Goal: Task Accomplishment & Management: Use online tool/utility

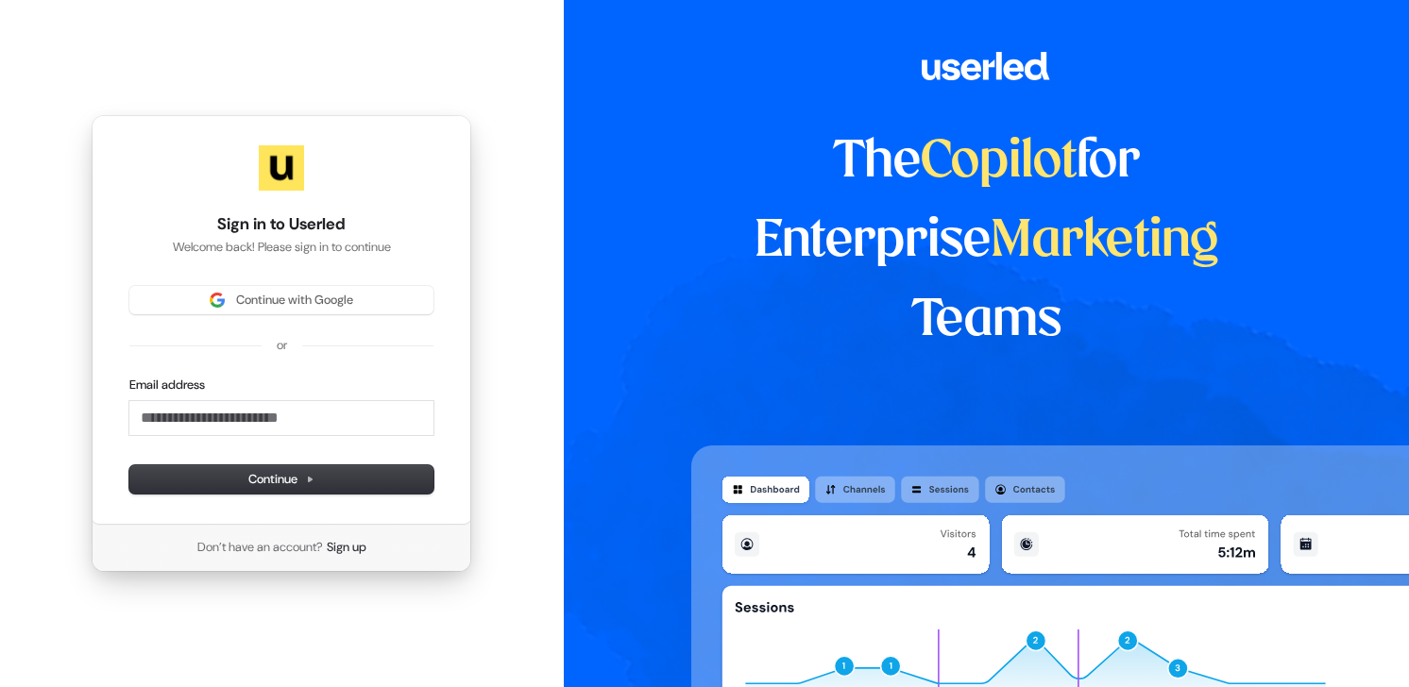
click at [268, 282] on div "Sign in to Userled Welcome back! Please sign in to continue Continue with Googl…" at bounding box center [282, 320] width 380 height 410
click at [288, 300] on span "Continue with Google" at bounding box center [294, 300] width 117 height 17
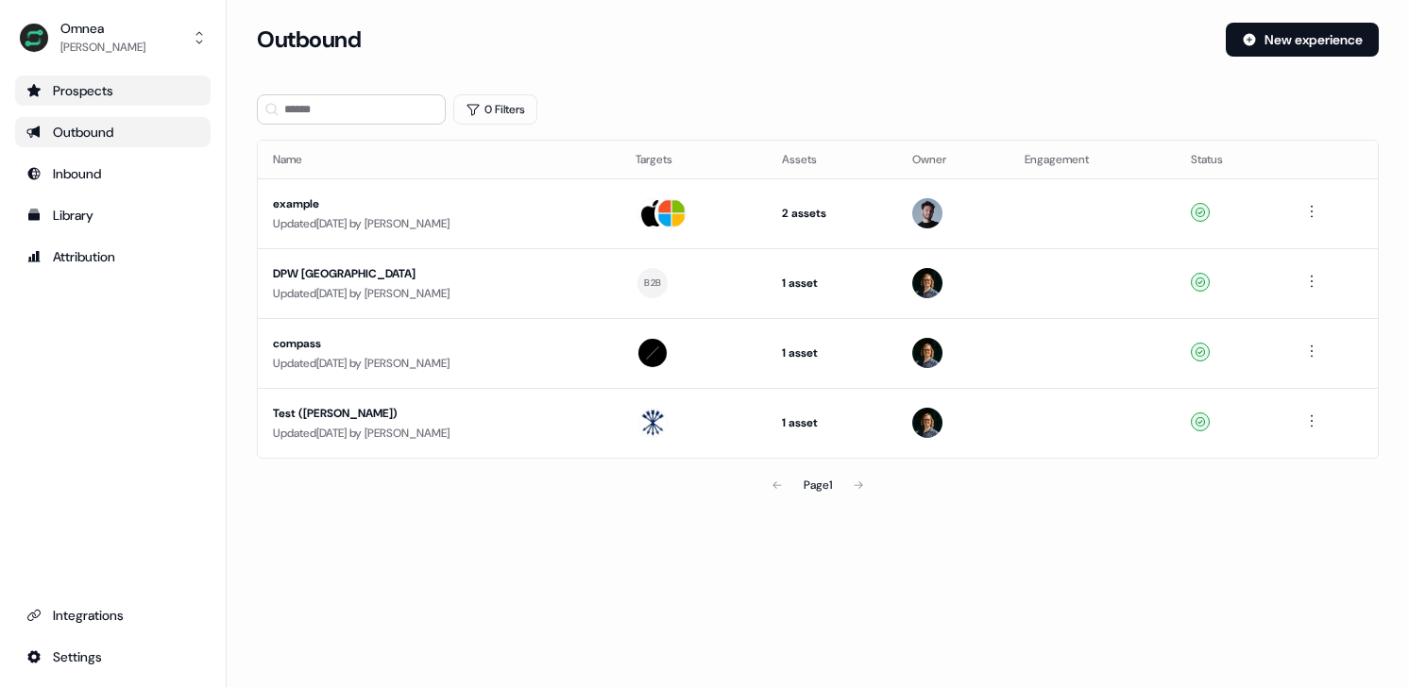
click at [91, 90] on div "Prospects" at bounding box center [112, 90] width 173 height 19
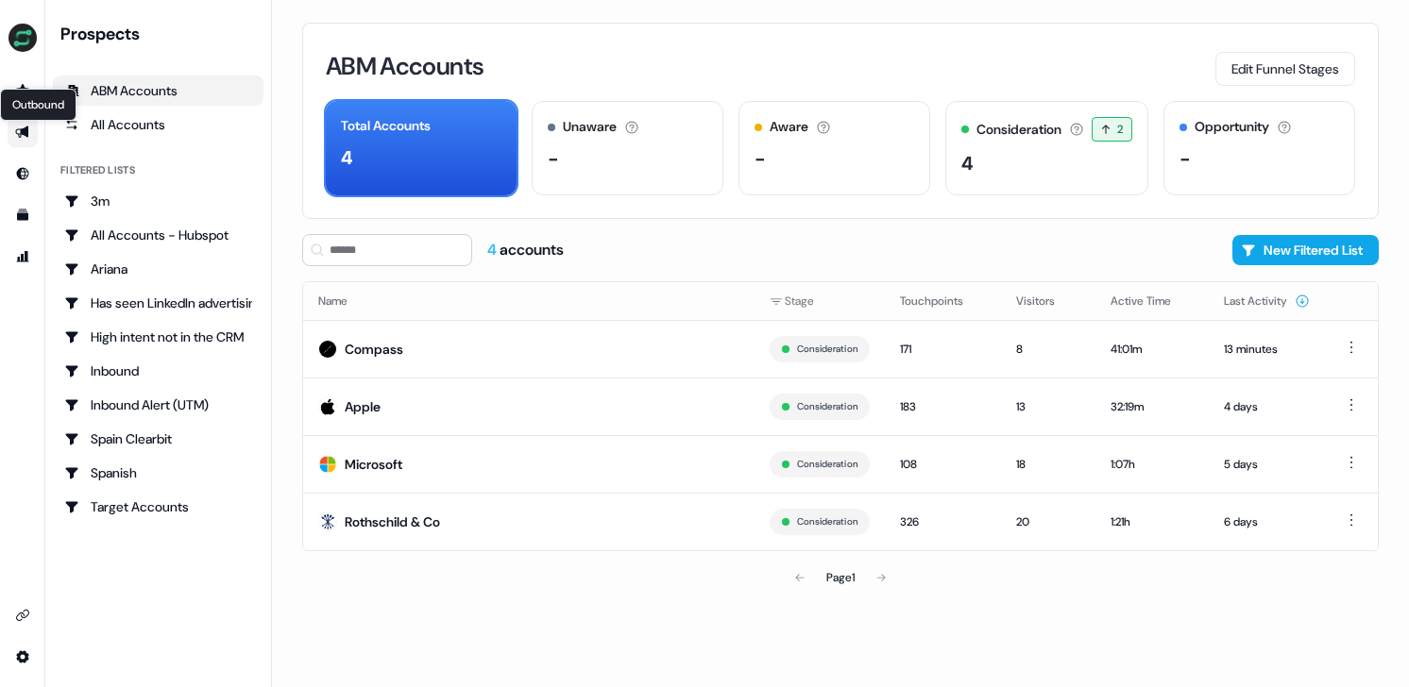
click at [23, 138] on icon "Go to outbound experience" at bounding box center [22, 132] width 15 height 15
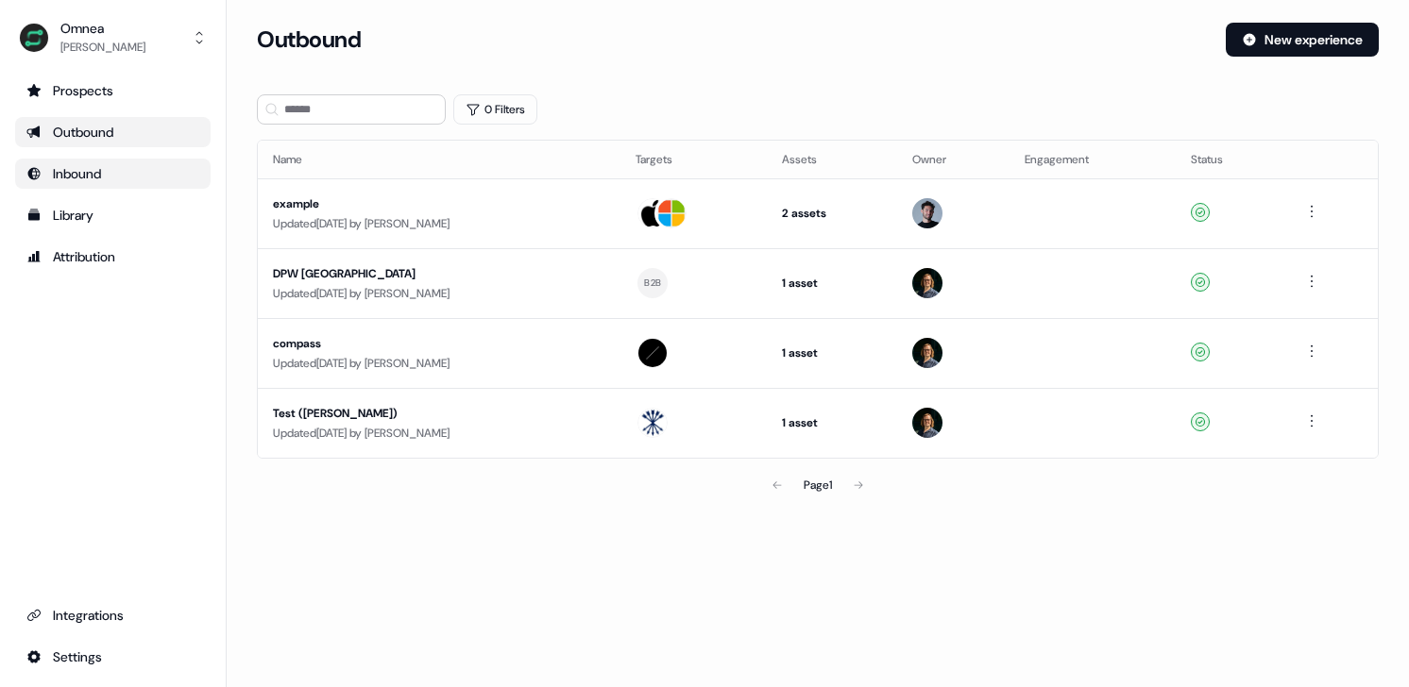
click at [46, 170] on div "Inbound" at bounding box center [112, 173] width 173 height 19
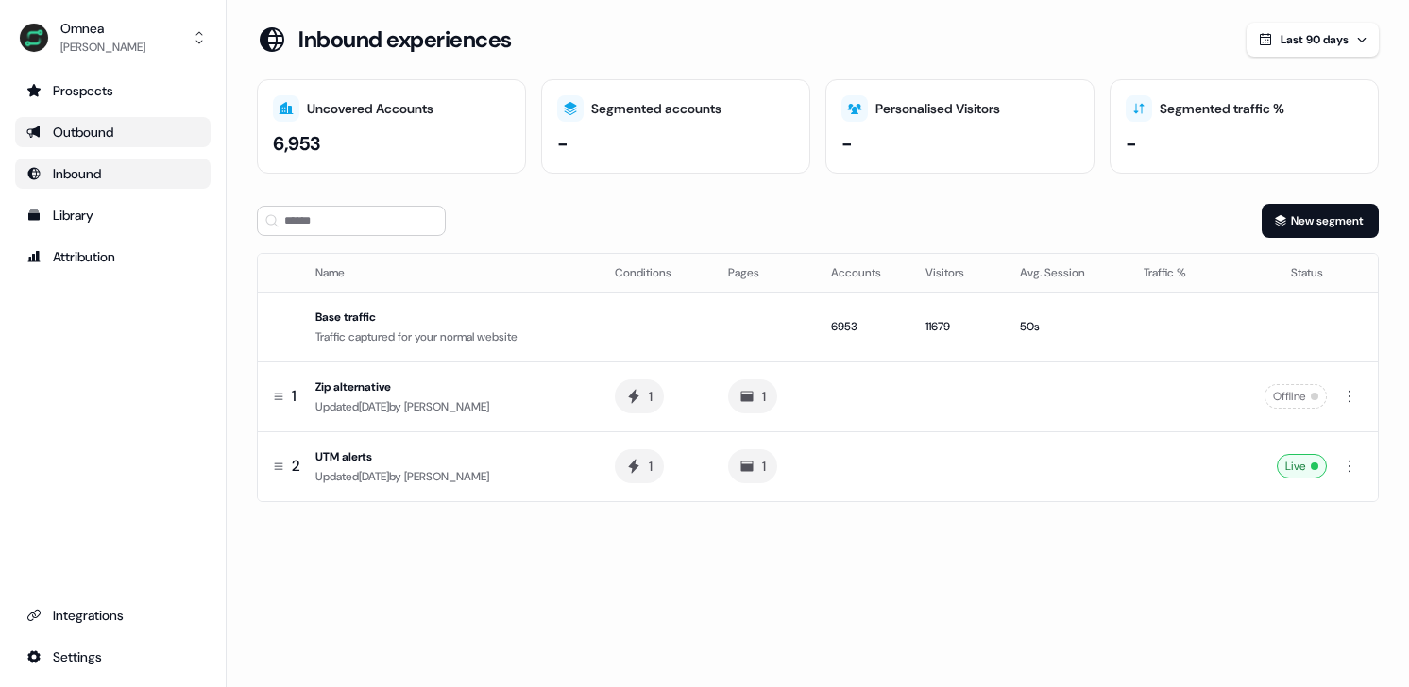
click at [145, 137] on div "Outbound" at bounding box center [112, 132] width 173 height 19
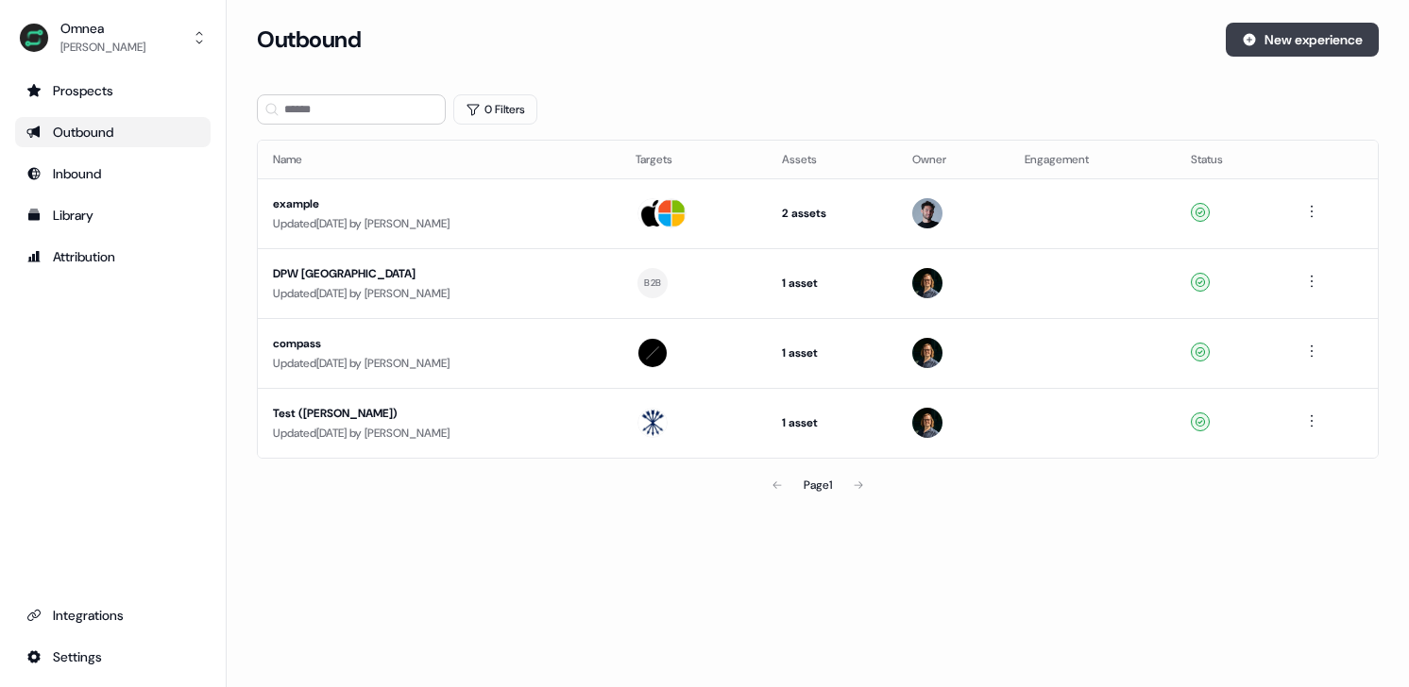
click at [1325, 31] on button "New experience" at bounding box center [1302, 40] width 153 height 34
click at [124, 89] on div "Prospects" at bounding box center [112, 90] width 173 height 19
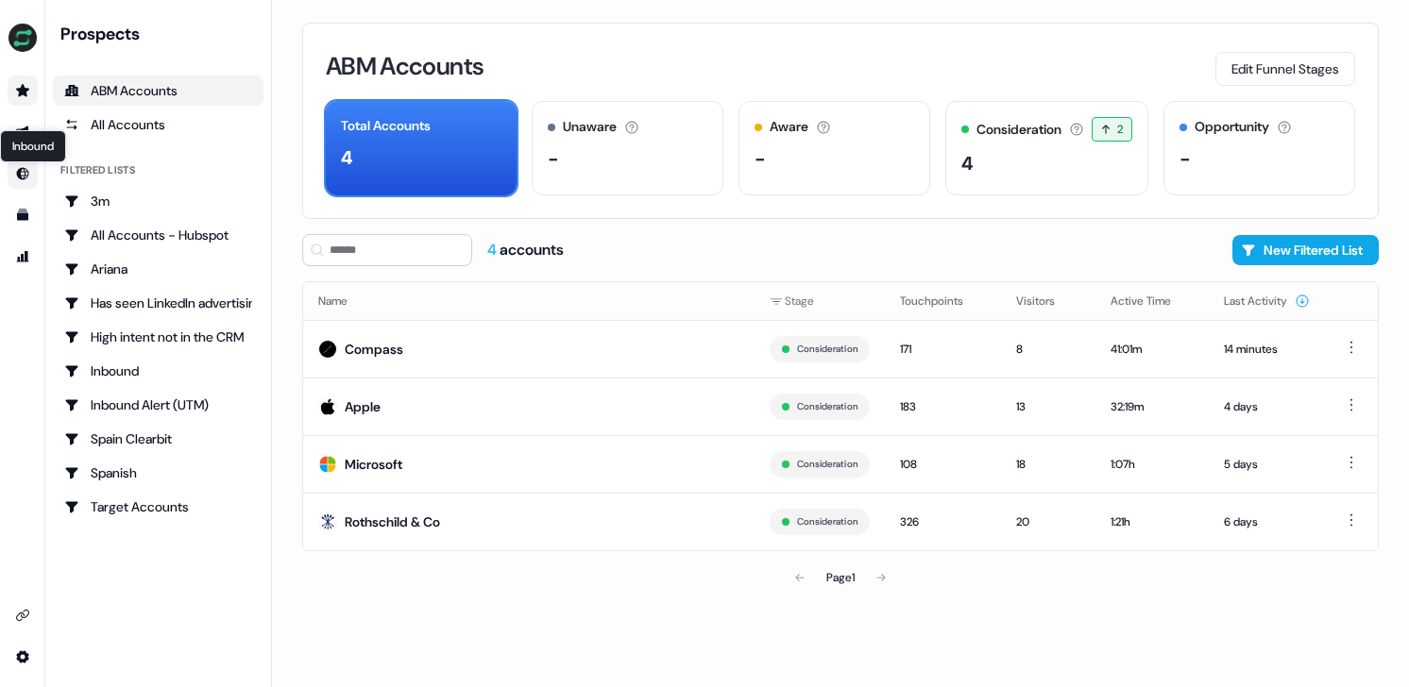
click at [25, 163] on link "Inbound Inbound" at bounding box center [23, 174] width 30 height 30
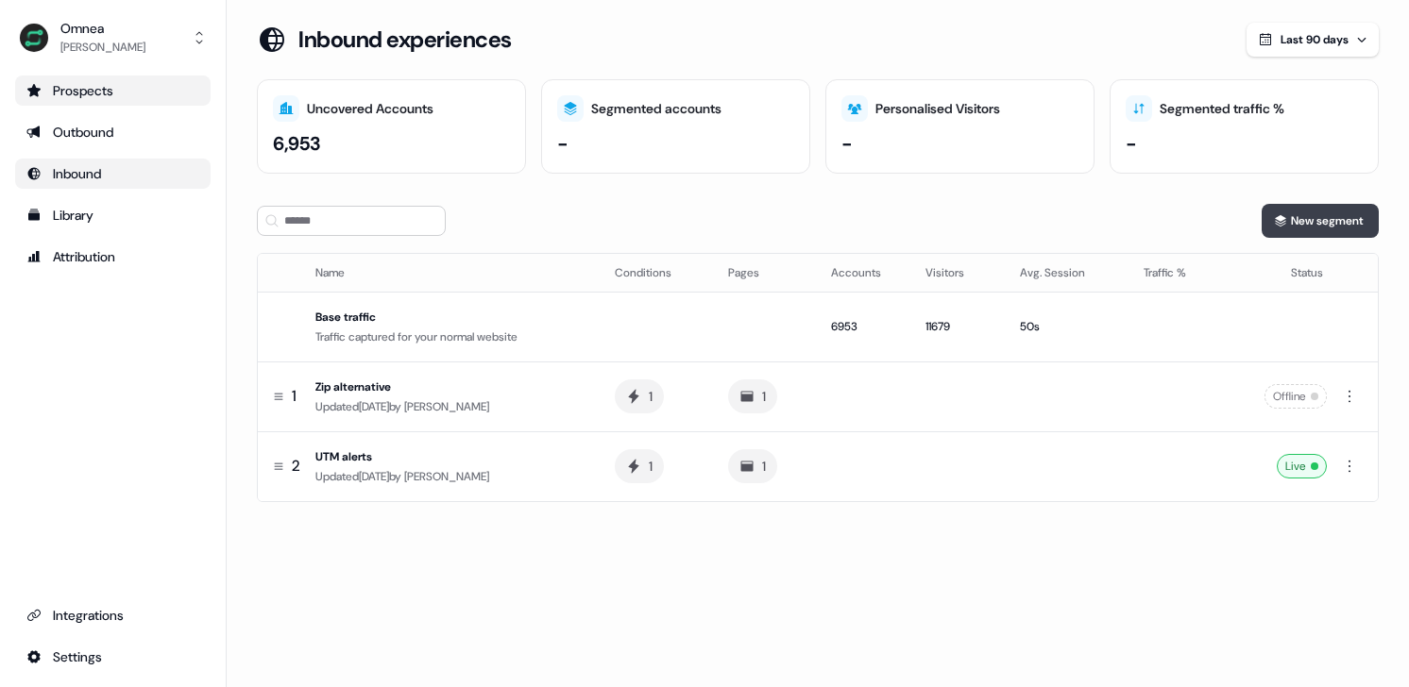
click at [1306, 219] on button "New segment" at bounding box center [1320, 221] width 117 height 34
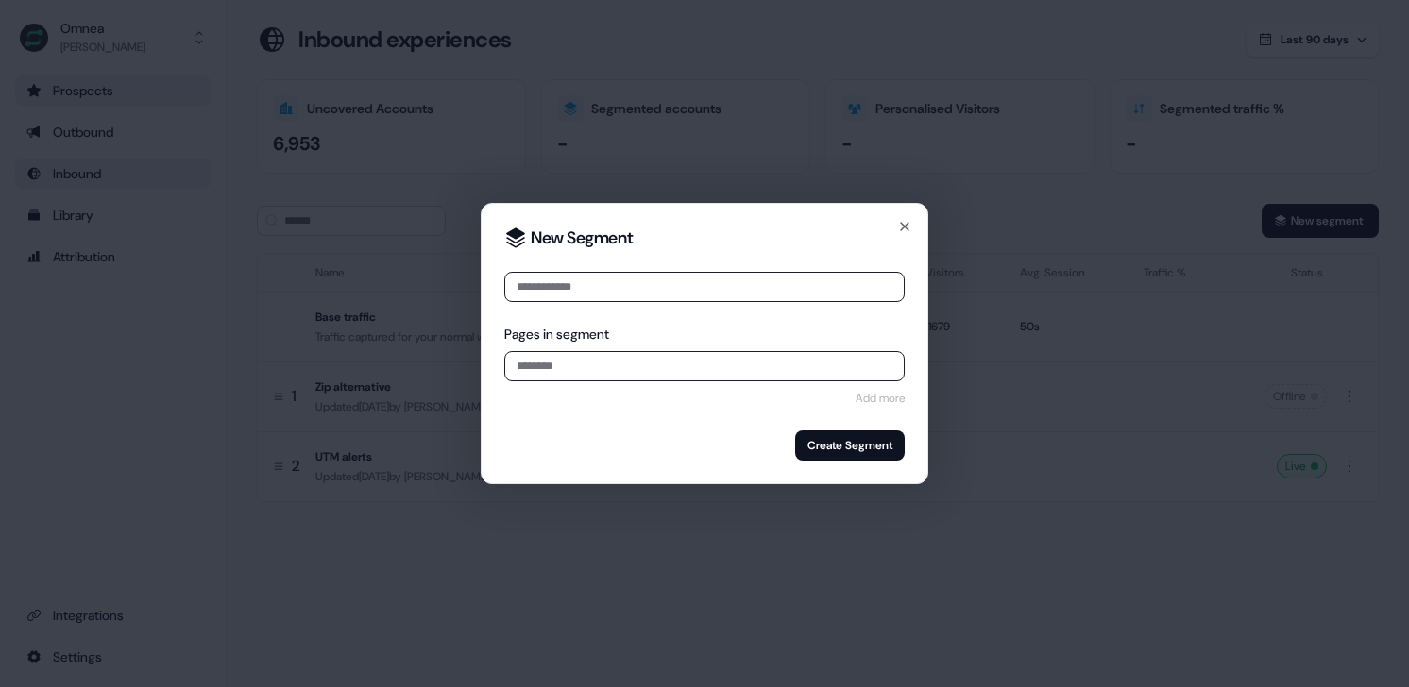
click at [621, 282] on input at bounding box center [704, 287] width 400 height 30
click at [907, 224] on icon "button" at bounding box center [904, 226] width 15 height 15
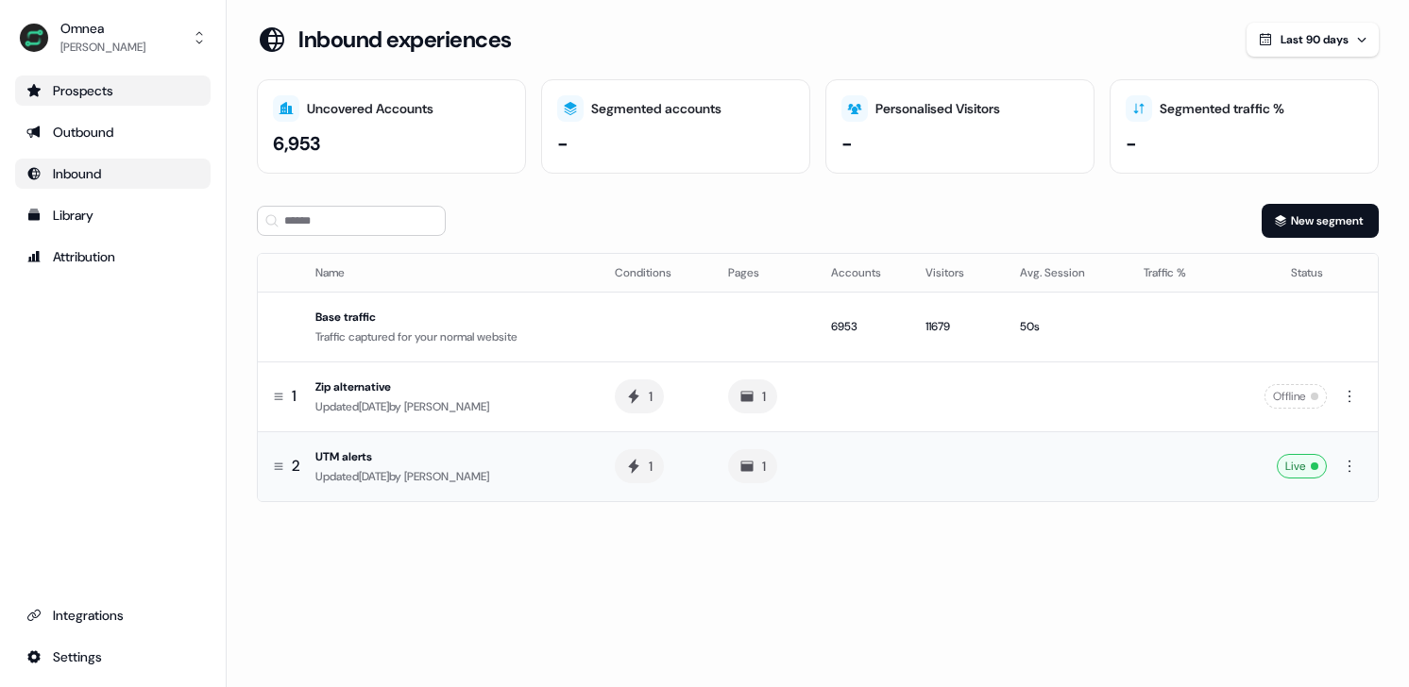
click at [404, 451] on div "UTM alerts" at bounding box center [449, 457] width 269 height 19
click at [106, 221] on div "Library" at bounding box center [112, 215] width 173 height 19
click at [1310, 217] on button "New segment" at bounding box center [1320, 221] width 117 height 34
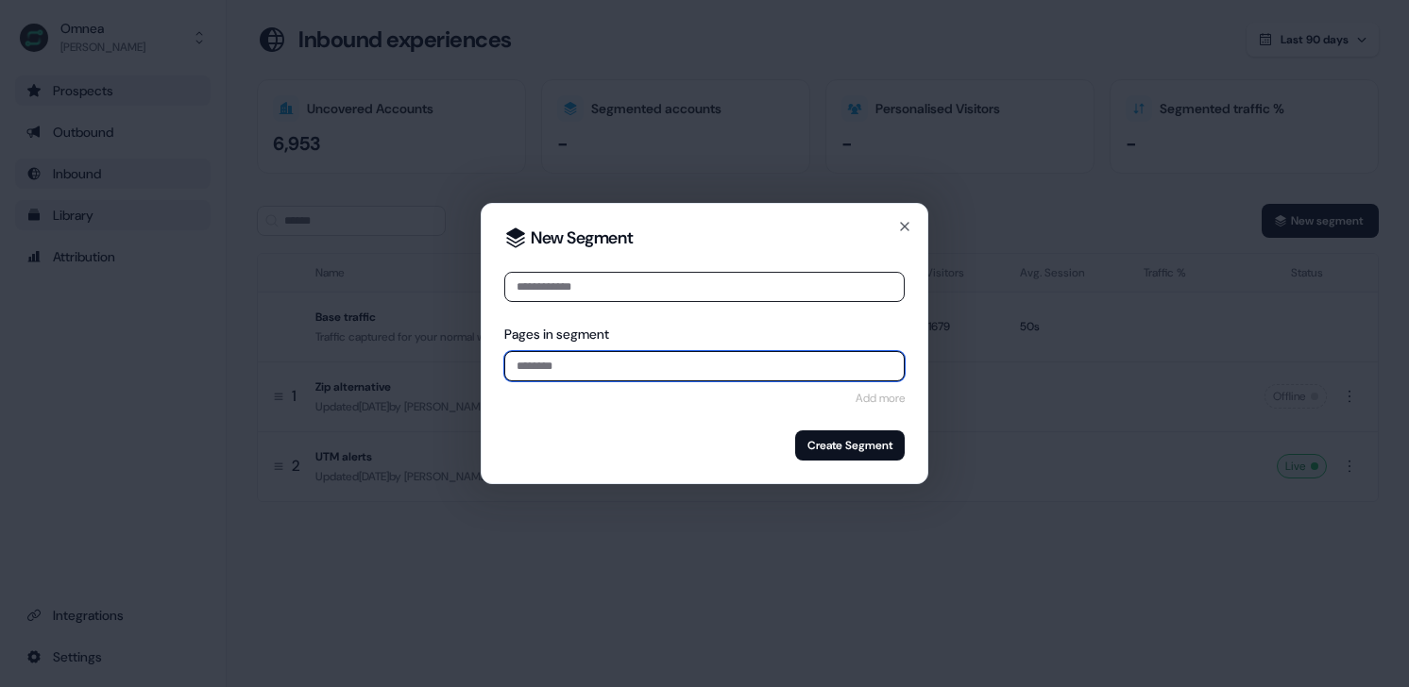
click at [720, 367] on input at bounding box center [704, 366] width 400 height 30
paste input "**********"
type input "**********"
paste input "**********"
type input "**********"
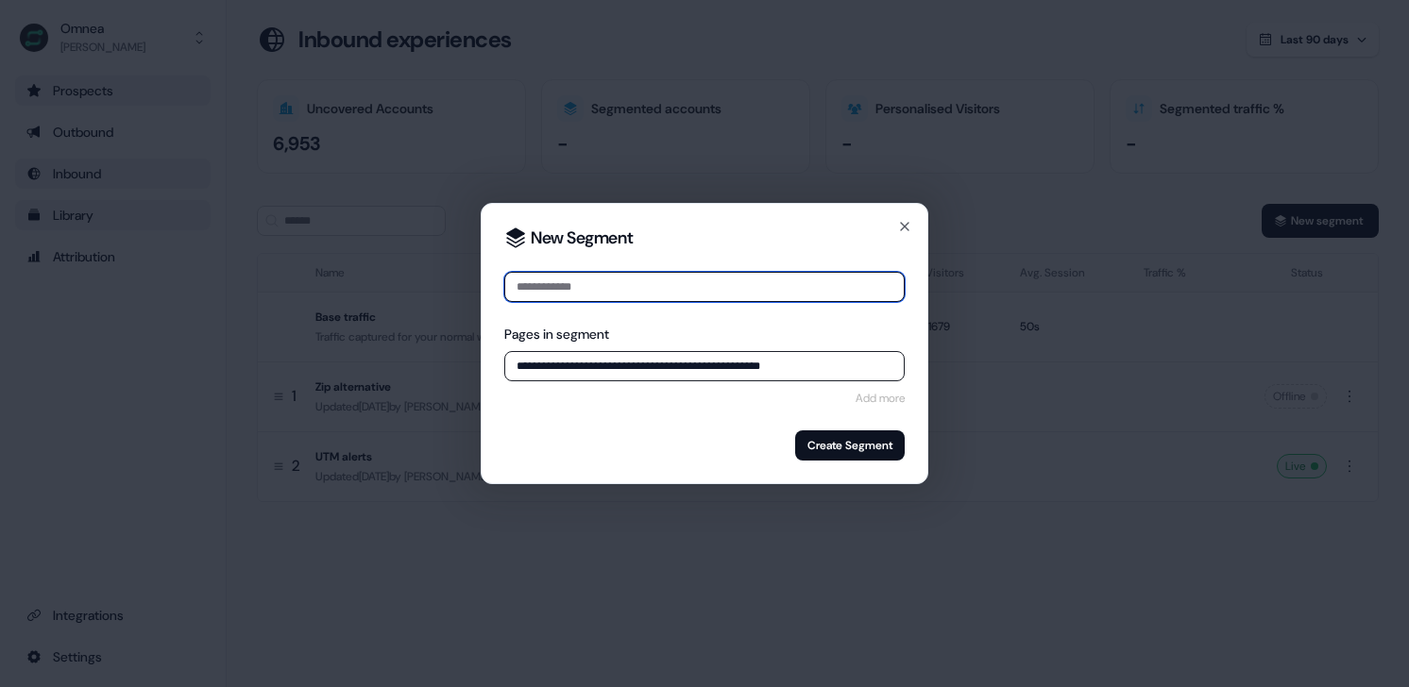
click at [544, 295] on input at bounding box center [704, 287] width 400 height 30
type input "**********"
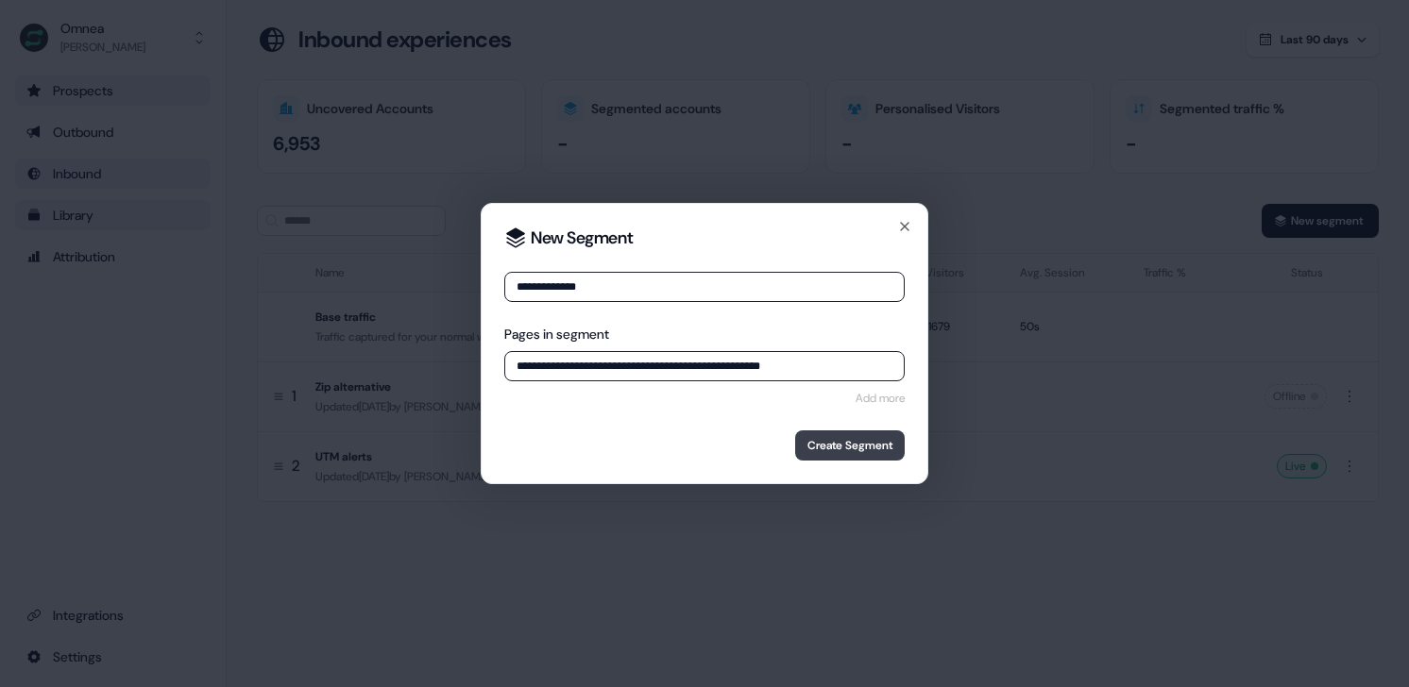
click at [873, 444] on button "Create Segment" at bounding box center [850, 446] width 110 height 30
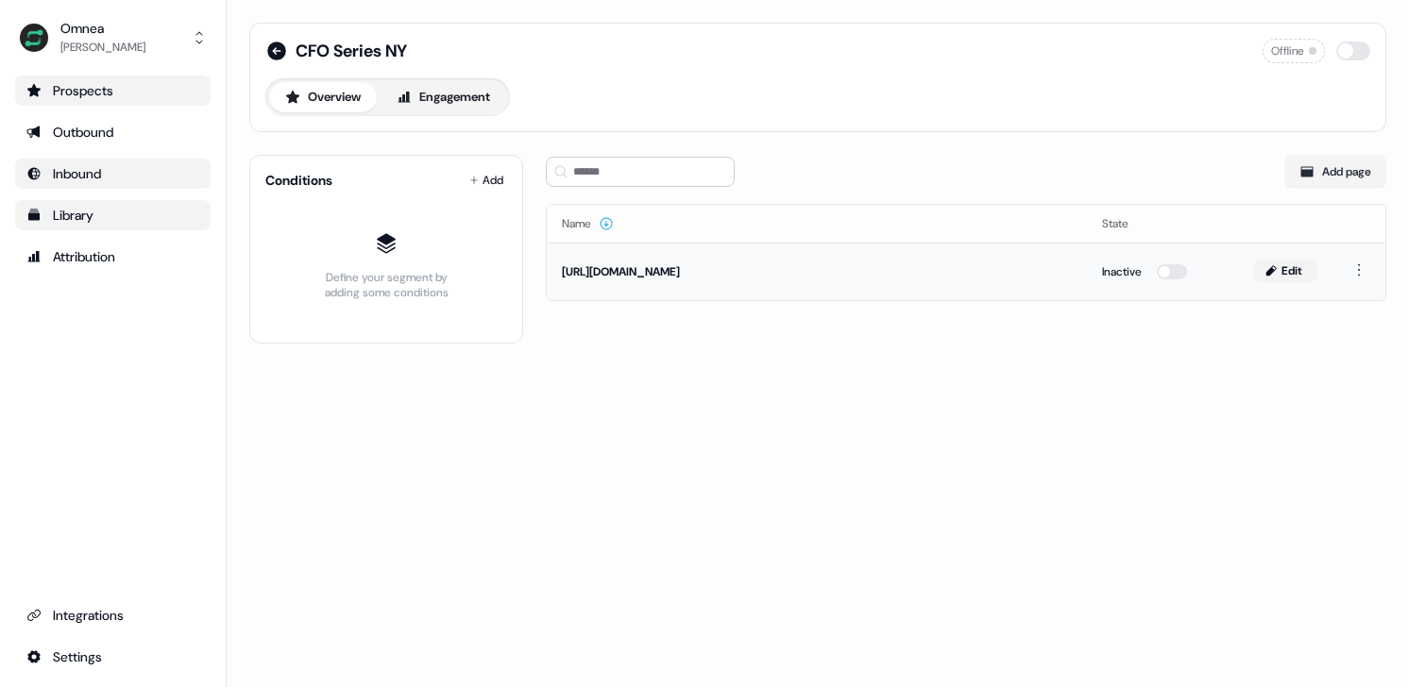
click at [1270, 270] on icon at bounding box center [1271, 270] width 10 height 10
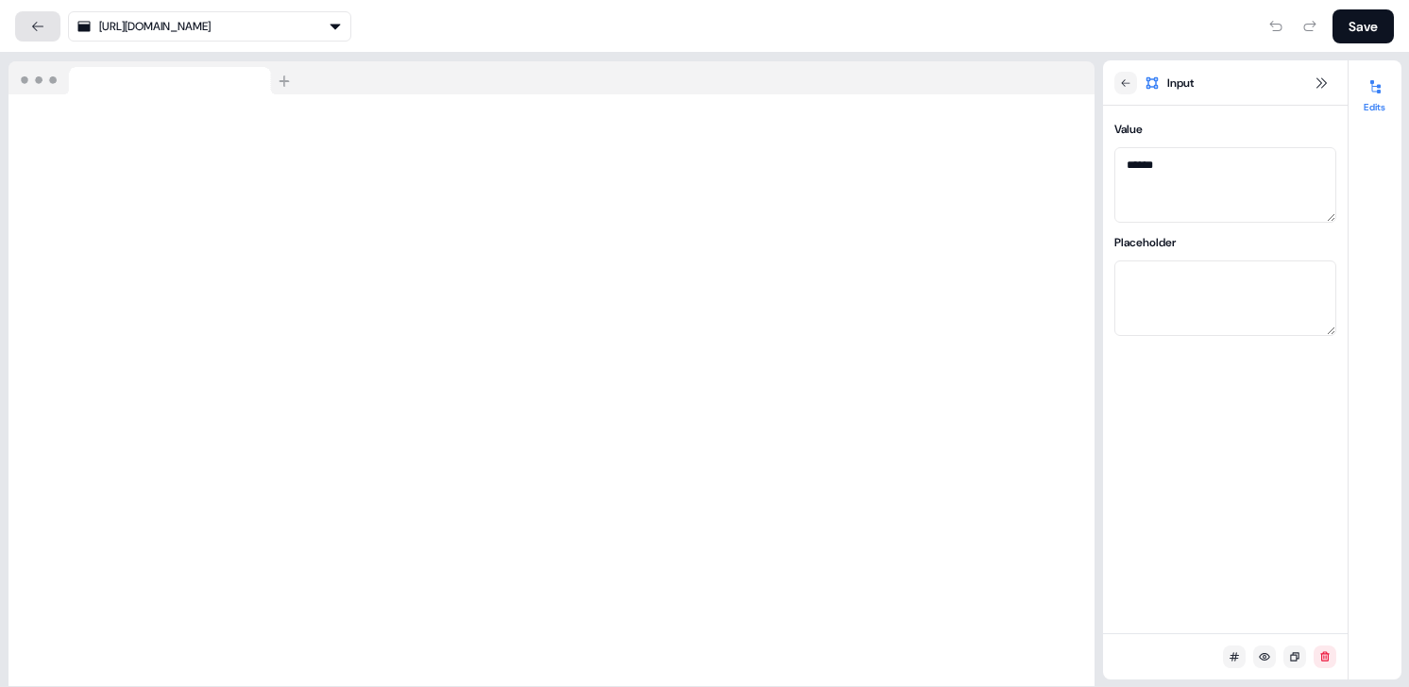
click at [42, 24] on icon at bounding box center [37, 26] width 15 height 15
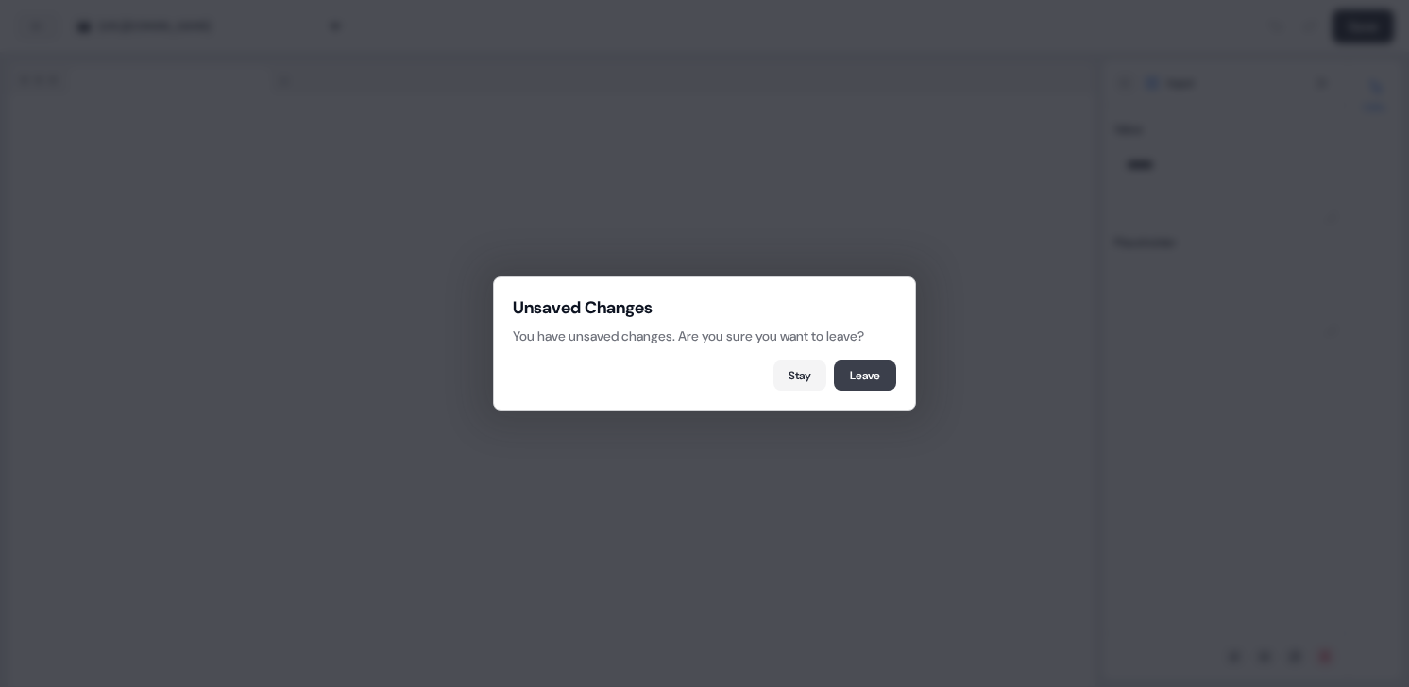
click at [856, 377] on button "Leave" at bounding box center [865, 376] width 62 height 30
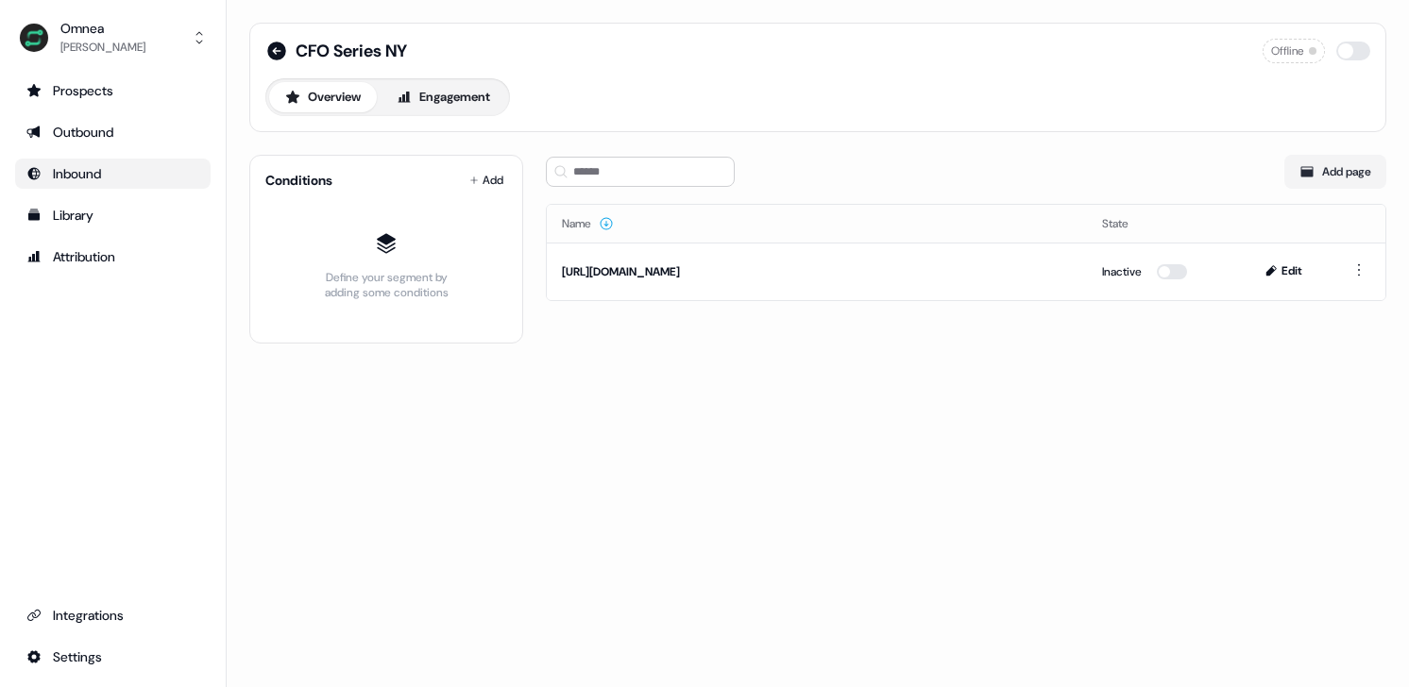
click at [1161, 352] on div "CFO Series NY Offline Overview Engagement Conditions Add Define your segment by…" at bounding box center [818, 194] width 1182 height 389
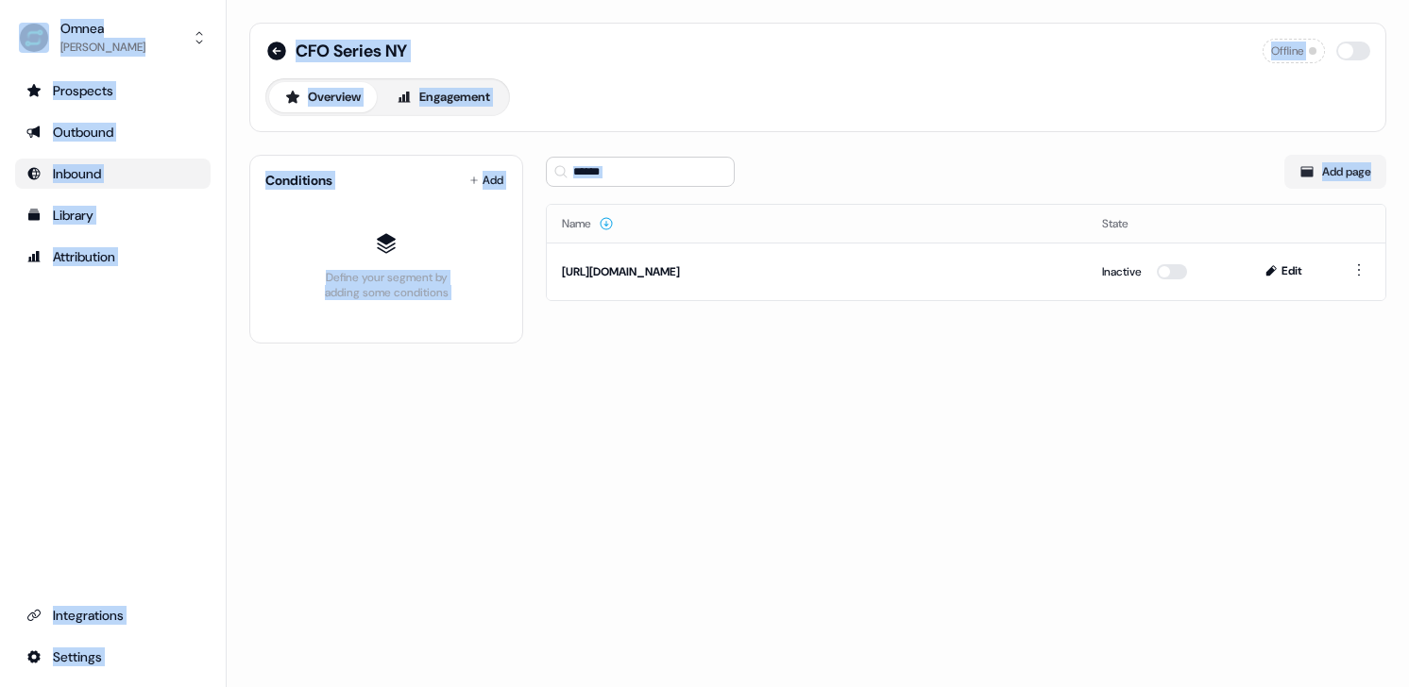
click at [1161, 352] on div "CFO Series NY Offline Overview Engagement Conditions Add Define your segment by…" at bounding box center [818, 194] width 1182 height 389
click at [1352, 263] on html "For the best experience switch devices to a bigger screen. Go to Userled.io Omn…" at bounding box center [704, 343] width 1409 height 687
click at [1285, 302] on span "Remove" at bounding box center [1281, 304] width 42 height 15
click at [1091, 277] on div "No assets found" at bounding box center [966, 236] width 840 height 94
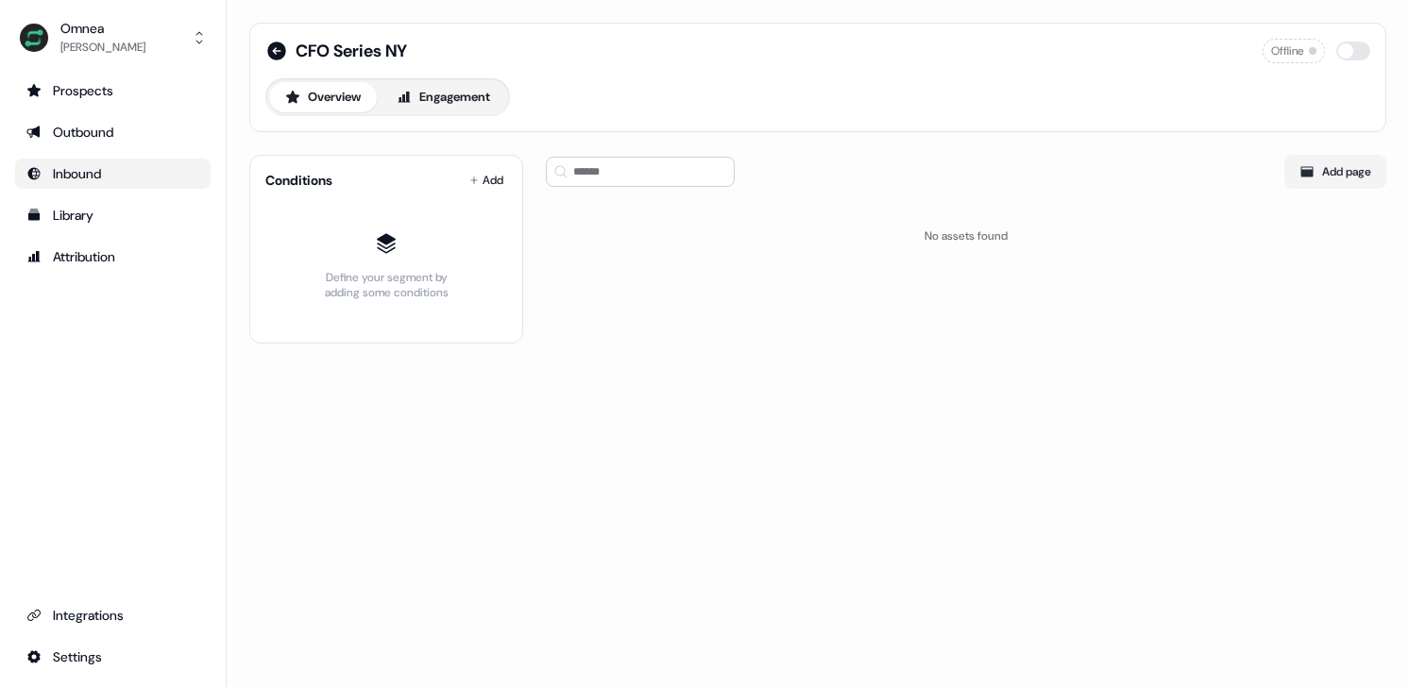
click at [917, 273] on div "No assets found" at bounding box center [966, 236] width 840 height 94
